Goal: Download file/media

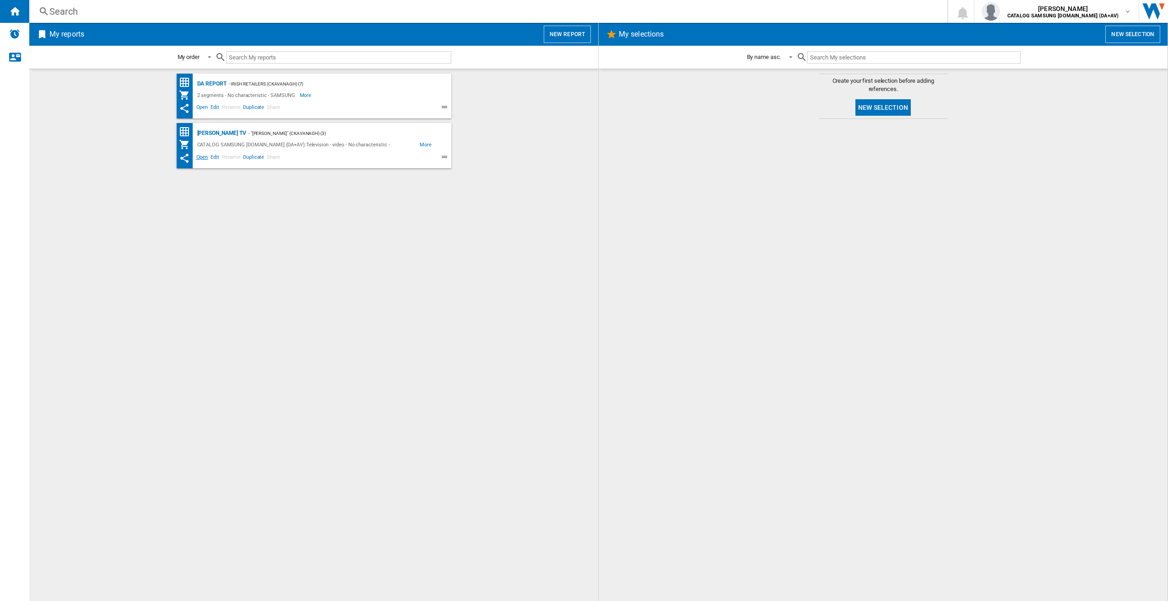
click at [200, 155] on span "Open" at bounding box center [202, 158] width 15 height 11
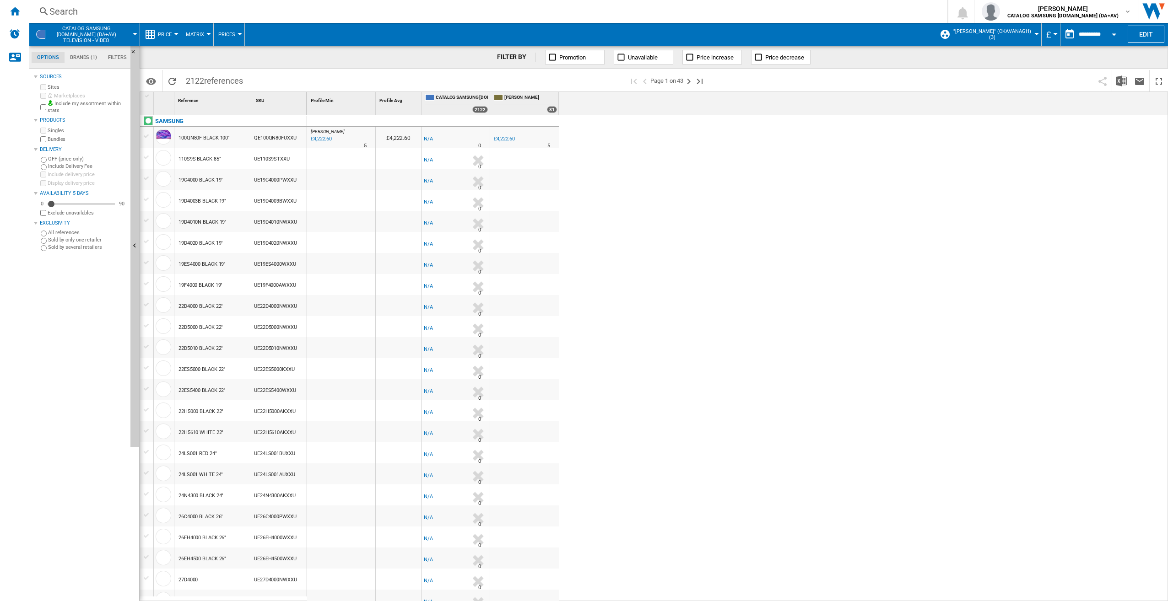
click at [51, 140] on label "Bundles" at bounding box center [87, 139] width 79 height 7
click at [1053, 35] on div "Currency" at bounding box center [1055, 34] width 5 height 2
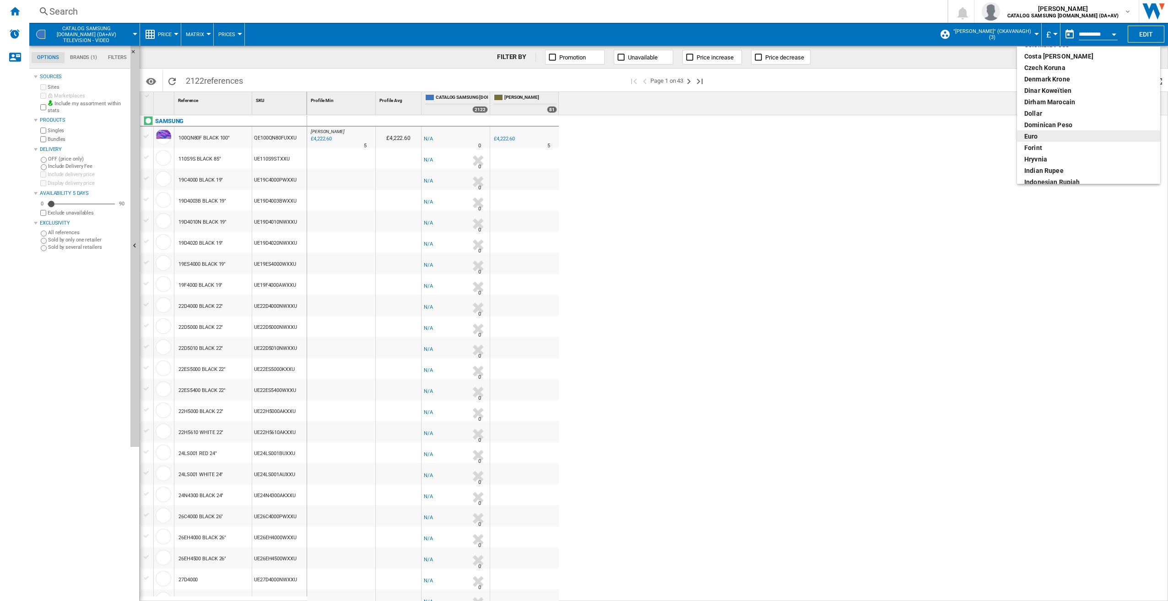
click at [1046, 135] on div "euro" at bounding box center [1088, 136] width 129 height 9
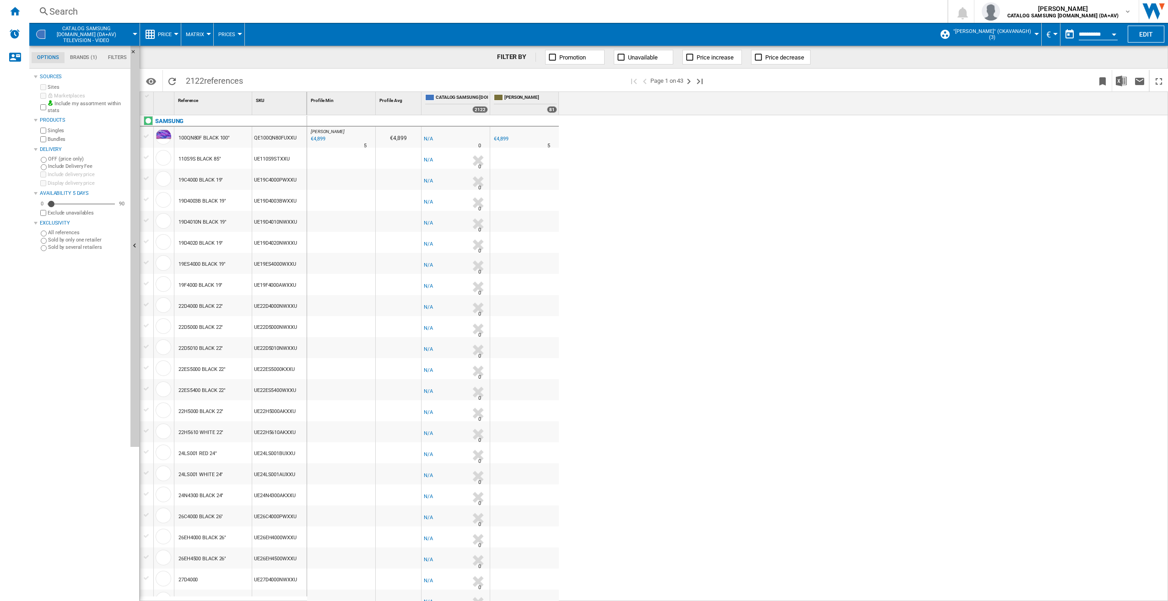
click at [971, 185] on div "[PERSON_NAME] : [PERSON_NAME] -1.0 % €4,899 % N/A 5 [PERSON_NAME] : [PERSON_NAM…" at bounding box center [737, 358] width 861 height 487
click at [1123, 77] on img "Download in Excel" at bounding box center [1121, 81] width 11 height 11
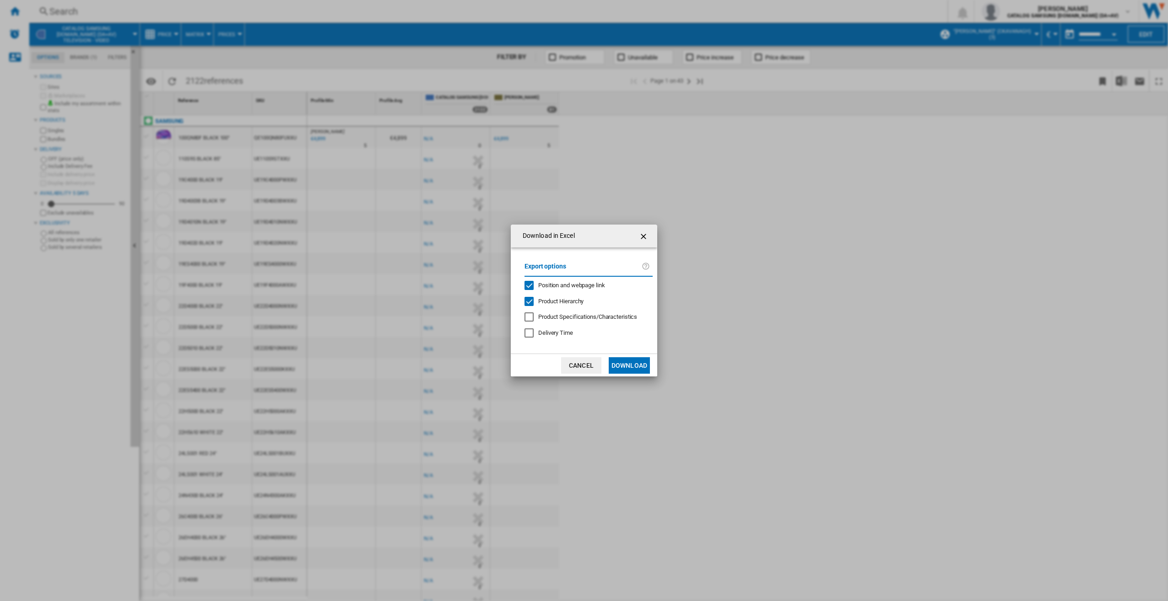
click at [638, 362] on button "Download" at bounding box center [629, 365] width 41 height 16
